Goal: Information Seeking & Learning: Find specific fact

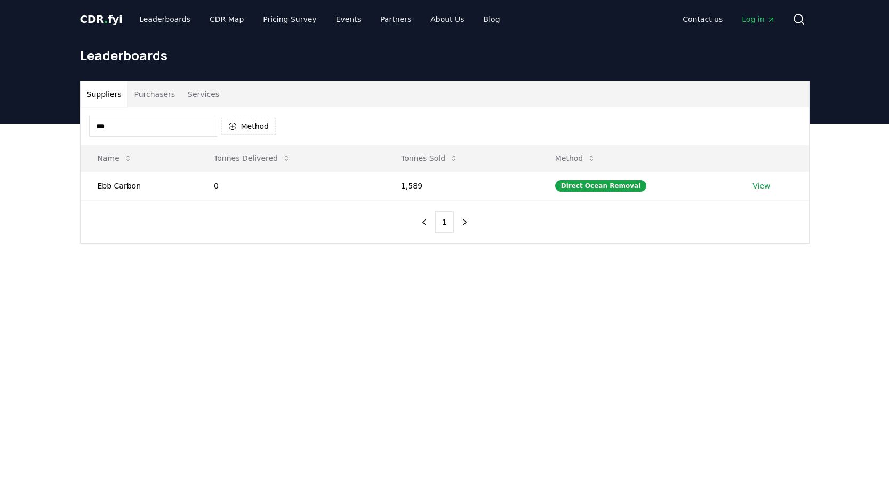
drag, startPoint x: 180, startPoint y: 126, endPoint x: 59, endPoint y: 126, distance: 121.0
click at [59, 126] on div "Suppliers Purchasers Services *** Method Name Tonnes Delivered Tonnes Sold Meth…" at bounding box center [444, 205] width 889 height 163
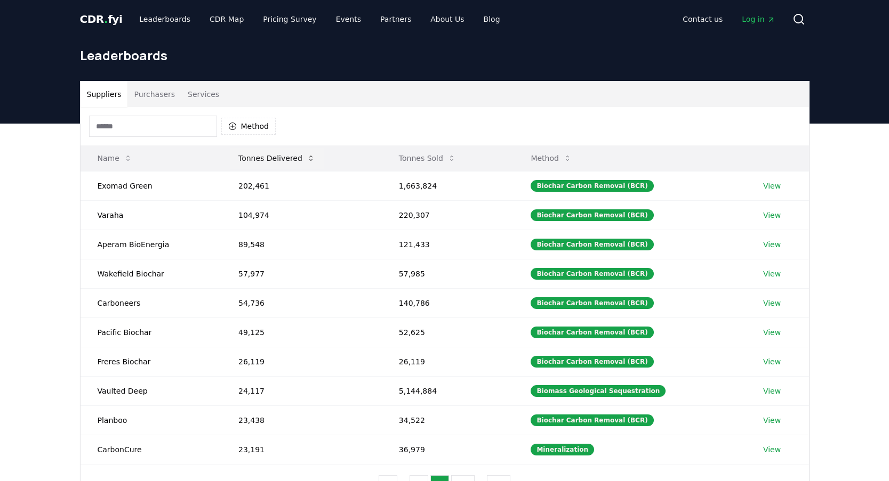
click at [284, 160] on button "Tonnes Delivered" at bounding box center [277, 158] width 94 height 21
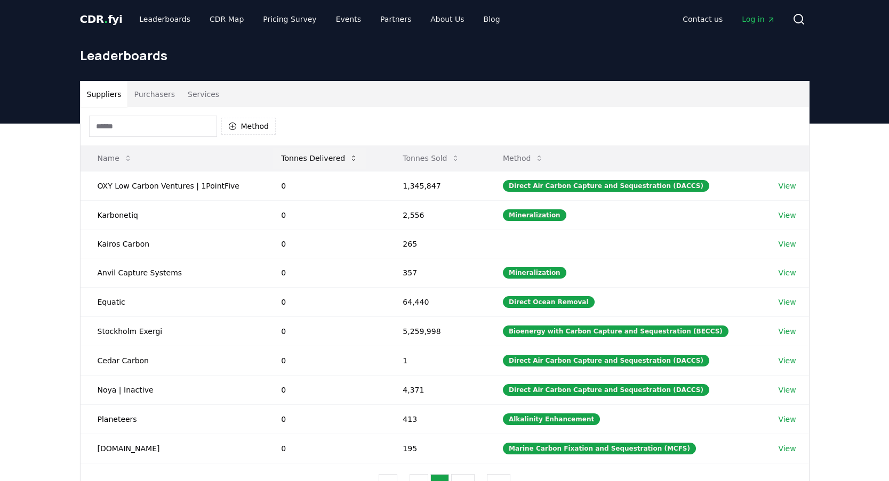
click at [284, 160] on button "Tonnes Delivered" at bounding box center [319, 158] width 94 height 21
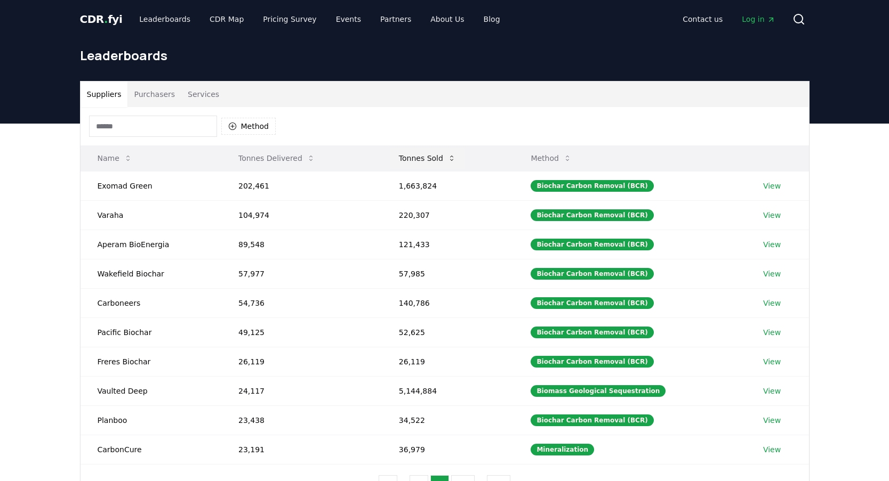
click at [405, 154] on button "Tonnes Sold" at bounding box center [427, 158] width 74 height 21
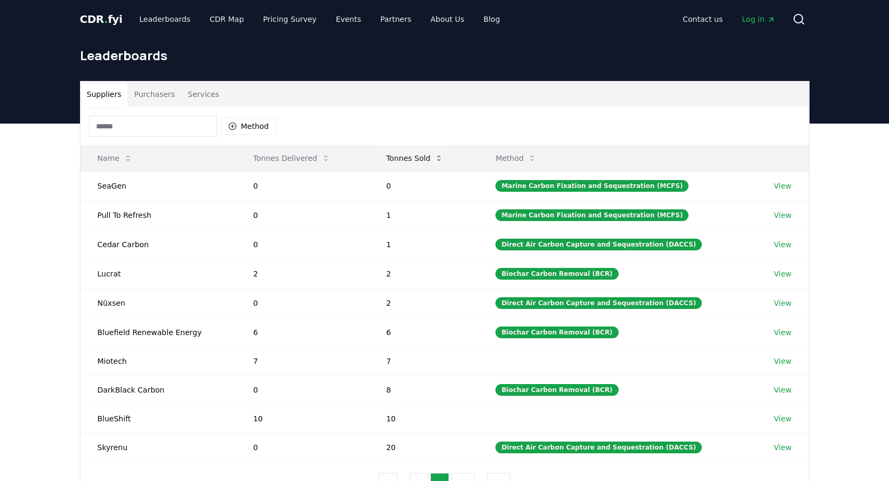
click at [405, 154] on button "Tonnes Sold" at bounding box center [414, 158] width 74 height 21
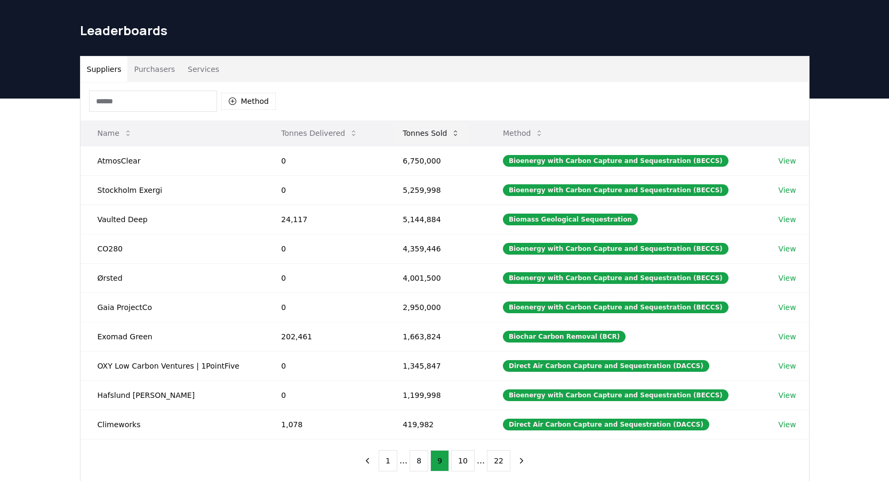
scroll to position [26, 0]
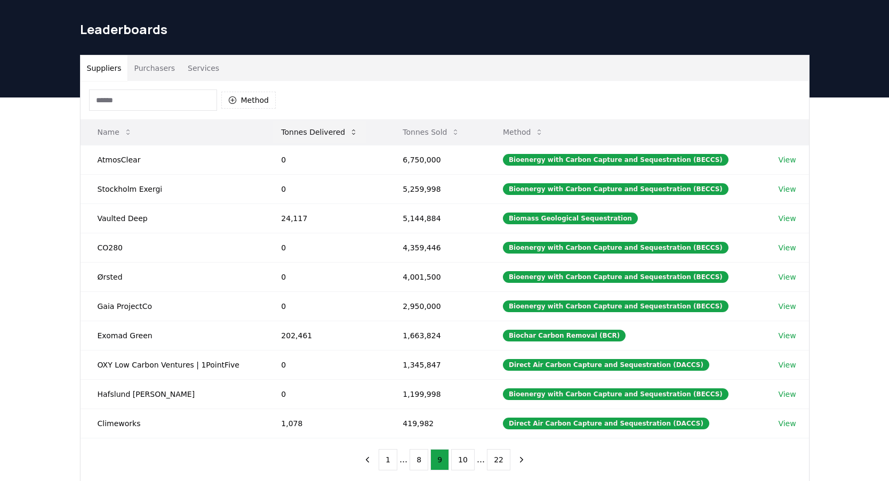
click at [316, 132] on button "Tonnes Delivered" at bounding box center [319, 132] width 94 height 21
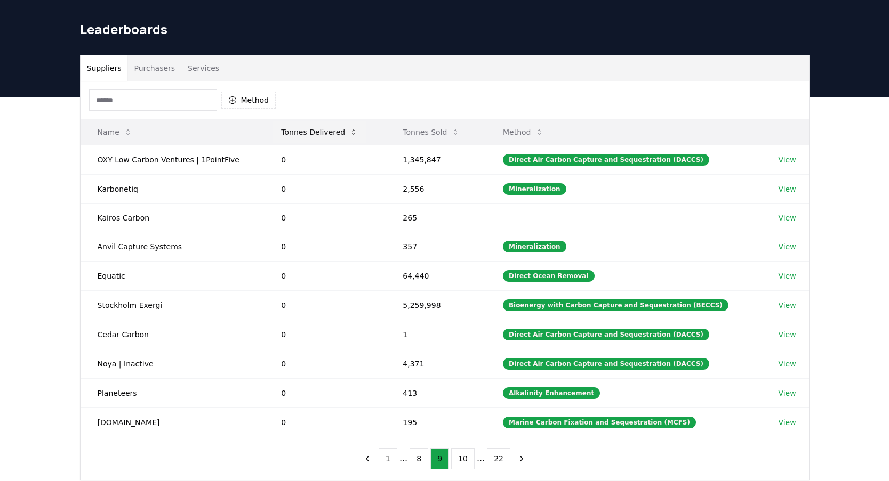
click at [316, 132] on button "Tonnes Delivered" at bounding box center [319, 132] width 94 height 21
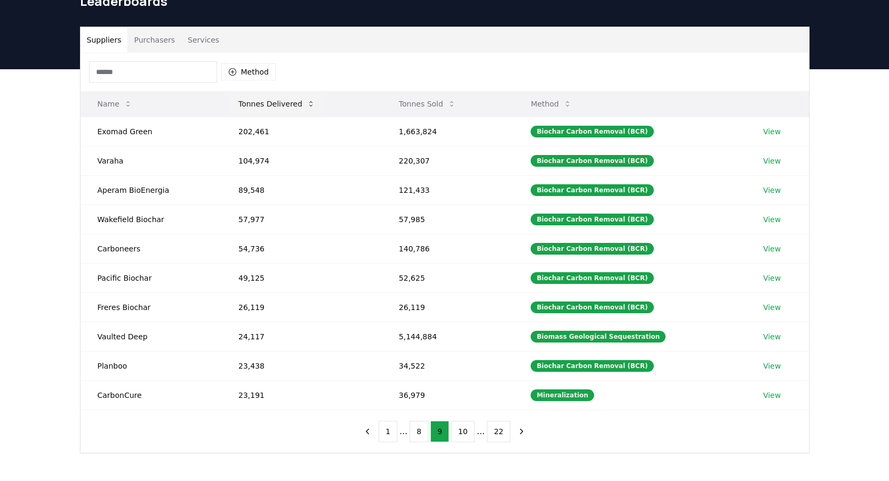
scroll to position [55, 0]
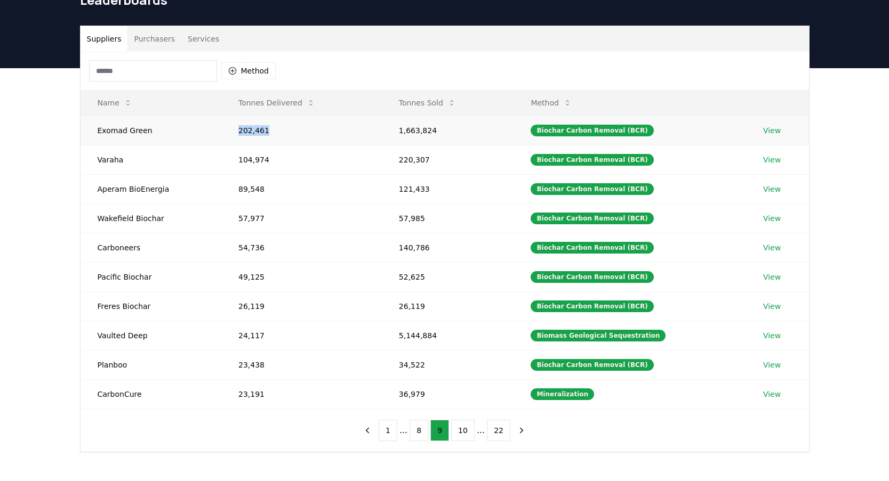
drag, startPoint x: 277, startPoint y: 136, endPoint x: 206, endPoint y: 125, distance: 72.2
click at [206, 125] on tr "Exomad Green 202,461 1,663,824 Biochar Carbon Removal (BCR) View" at bounding box center [444, 130] width 728 height 29
copy tr "202,461"
